Goal: Task Accomplishment & Management: Manage account settings

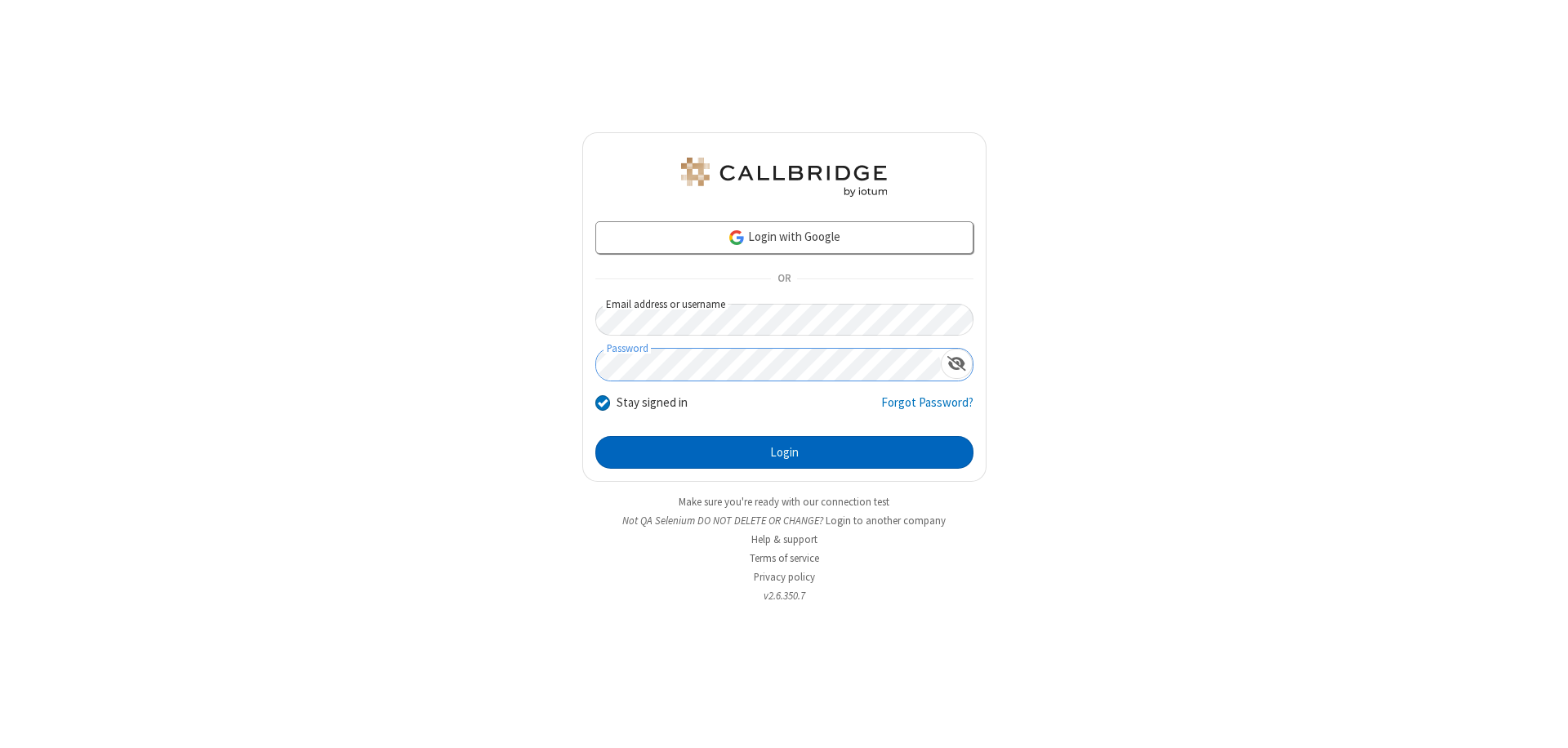
click at [784, 453] on button "Login" at bounding box center [784, 452] width 378 height 33
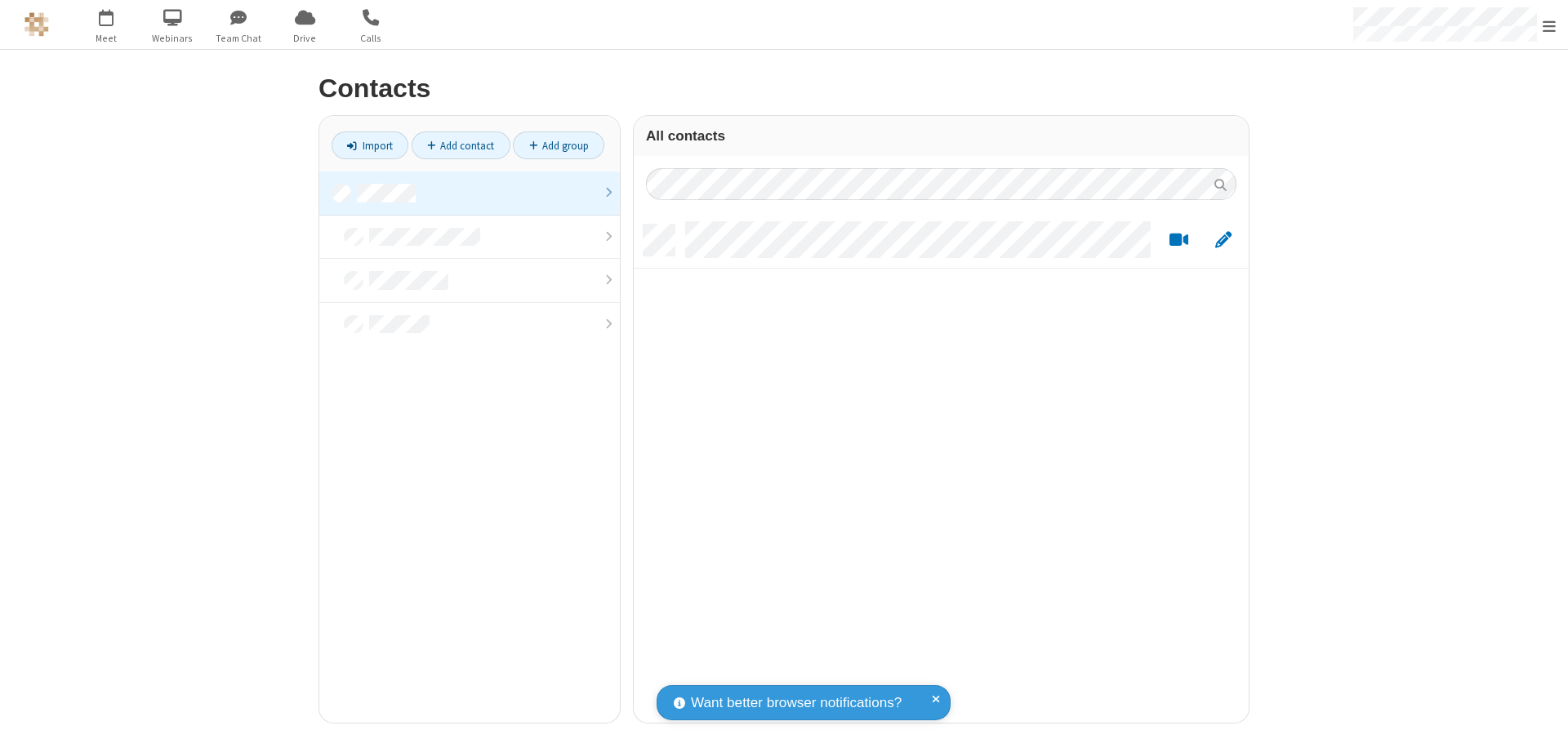
scroll to position [499, 603]
click at [469, 192] on link at bounding box center [469, 193] width 301 height 44
click at [460, 146] on link "Add contact" at bounding box center [461, 146] width 99 height 28
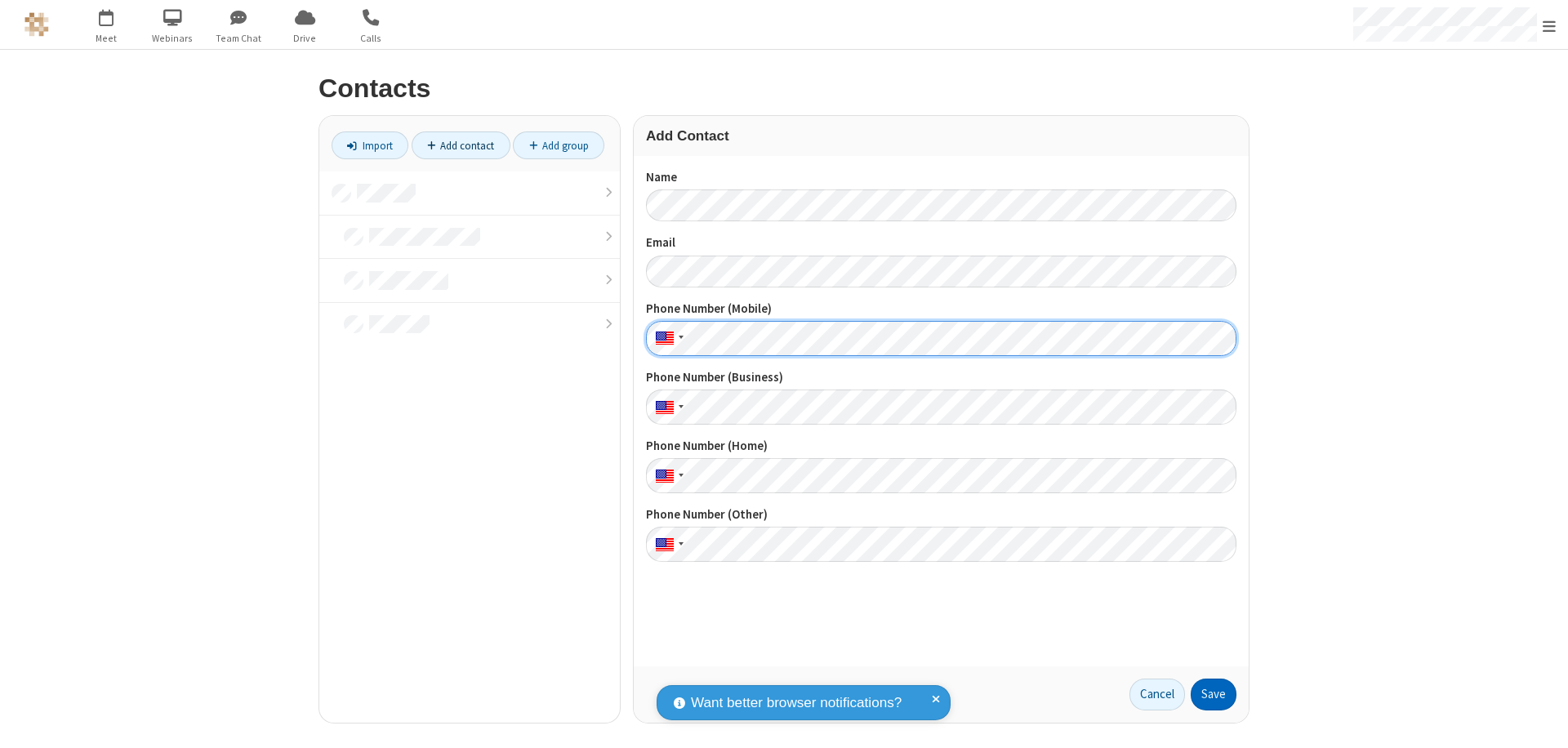
click at [1213, 695] on button "Save" at bounding box center [1213, 695] width 46 height 33
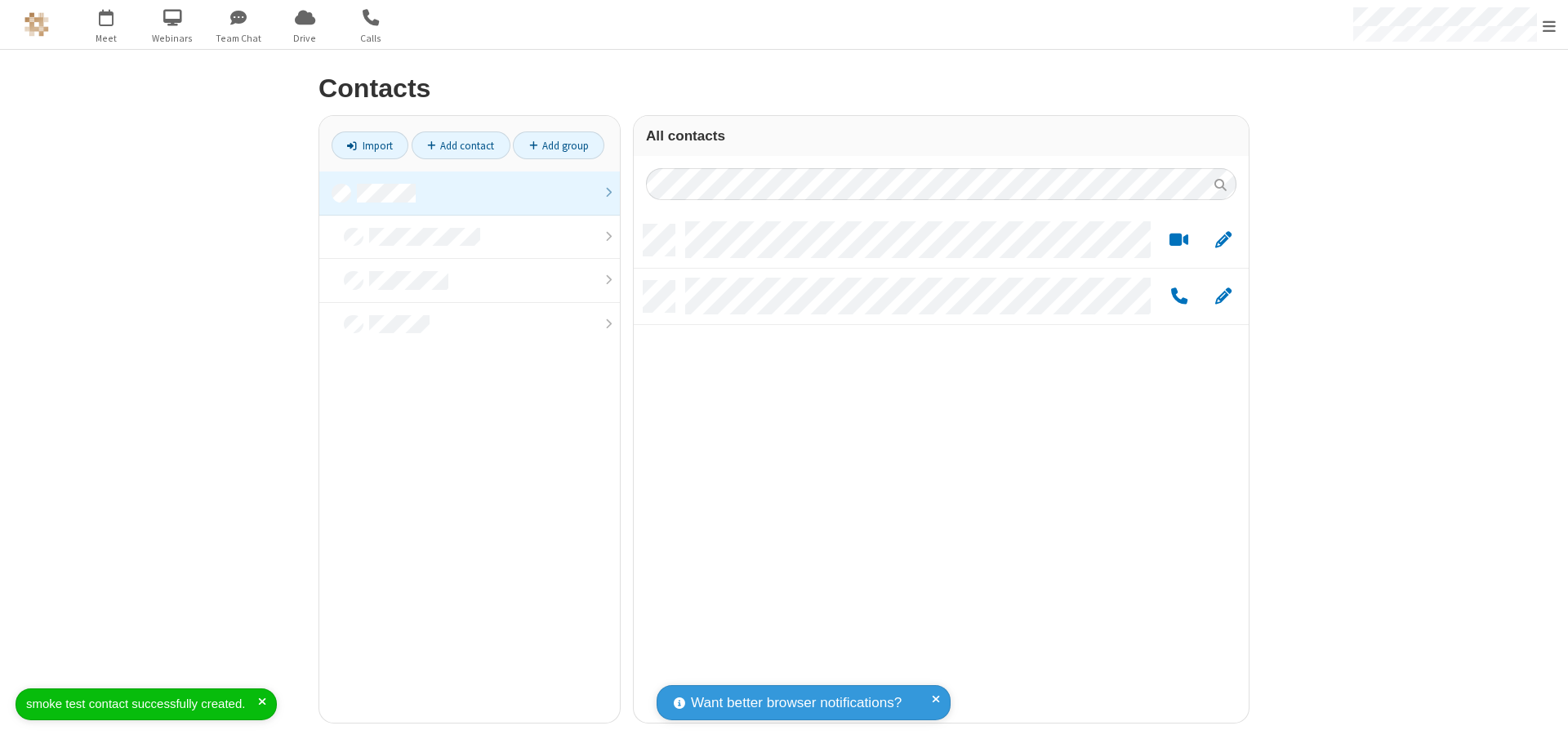
scroll to position [499, 603]
click at [460, 146] on link "Add contact" at bounding box center [461, 146] width 99 height 28
